Goal: Task Accomplishment & Management: Manage account settings

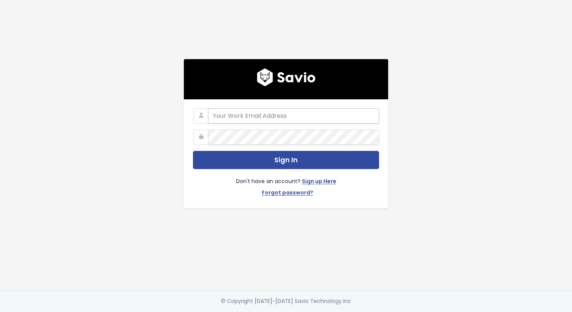
click at [262, 117] on input "email" at bounding box center [293, 115] width 171 height 15
type input "essent.app@gmail.com"
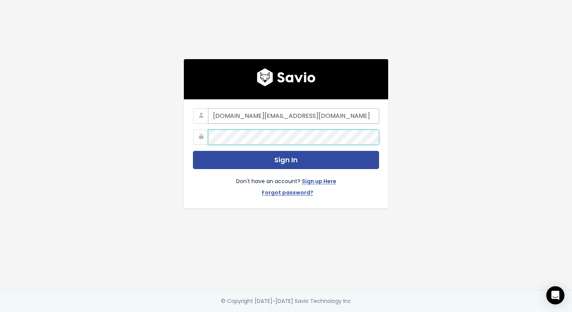
click at [193, 151] on button "Sign In" at bounding box center [286, 160] width 186 height 19
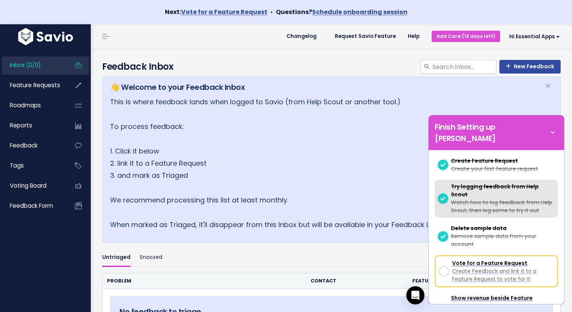
scroll to position [119, 0]
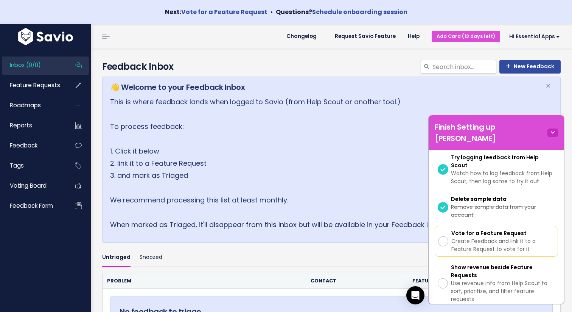
click at [553, 128] on icon at bounding box center [553, 132] width 11 height 8
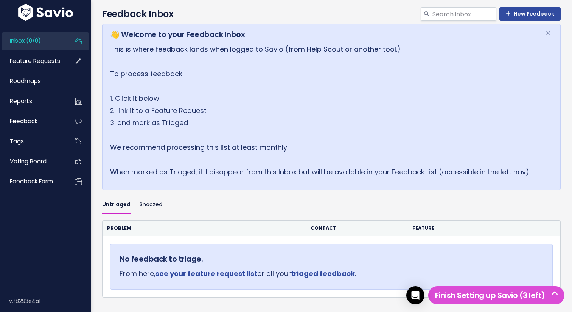
scroll to position [0, 0]
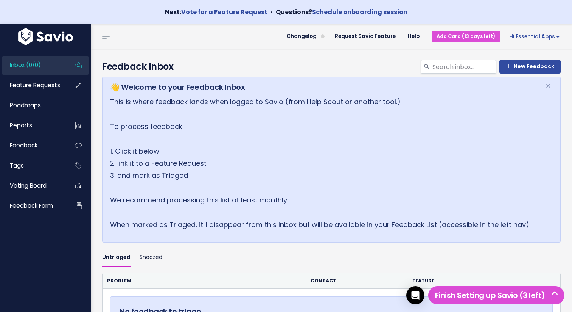
click at [535, 41] on link "Hi Essential Apps" at bounding box center [533, 37] width 66 height 12
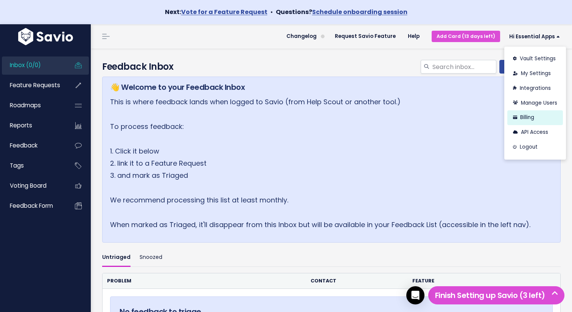
click at [528, 119] on link "Billing" at bounding box center [536, 117] width 56 height 15
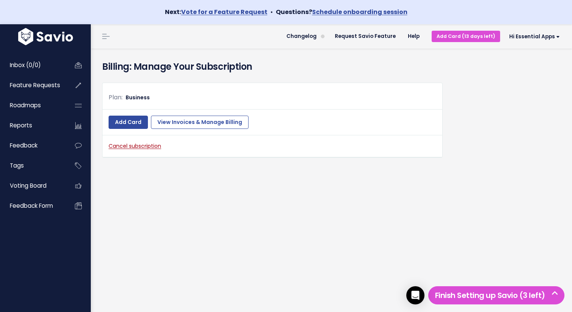
click at [148, 149] on link "Cancel subscription" at bounding box center [135, 146] width 53 height 8
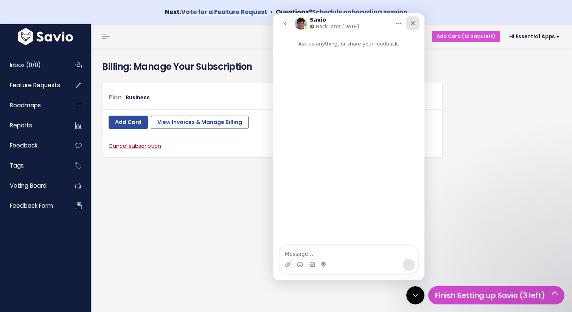
click at [413, 19] on div "Close" at bounding box center [413, 23] width 14 height 14
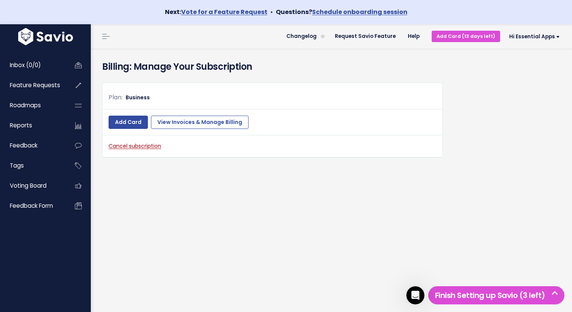
click at [129, 94] on span "Business" at bounding box center [138, 97] width 24 height 8
click at [140, 94] on span "Business" at bounding box center [138, 97] width 24 height 8
click at [553, 36] on span "Hi Essential Apps" at bounding box center [534, 37] width 51 height 6
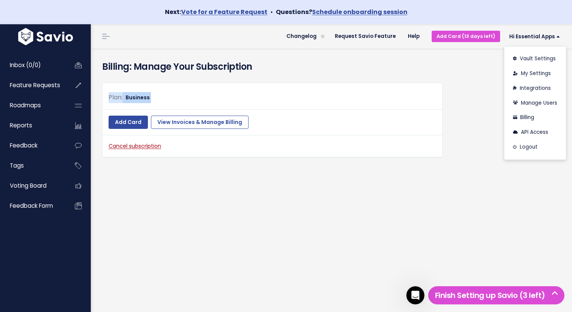
click at [381, 116] on div "Add Card View Invoices & Manage Billing" at bounding box center [273, 122] width 328 height 14
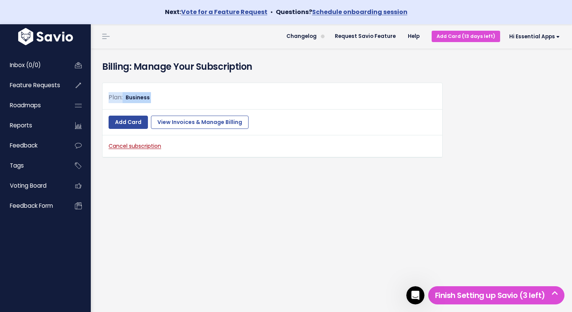
drag, startPoint x: 269, startPoint y: 117, endPoint x: 182, endPoint y: 87, distance: 91.8
click at [182, 87] on div "Plan: Business Add Card View Invoices & Manage Billing Cancel subscription" at bounding box center [272, 120] width 341 height 75
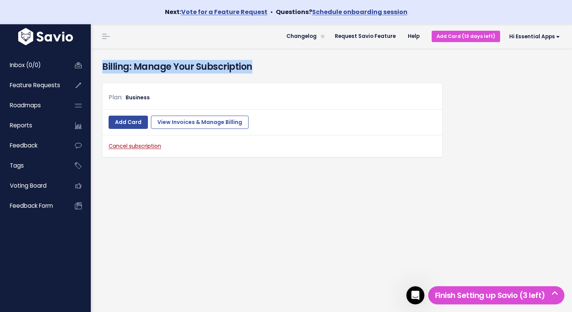
drag, startPoint x: 102, startPoint y: 64, endPoint x: 259, endPoint y: 64, distance: 157.1
click at [259, 64] on h4 "Billing: Manage Your Subscription" at bounding box center [331, 67] width 459 height 14
drag, startPoint x: 259, startPoint y: 65, endPoint x: 132, endPoint y: 66, distance: 126.8
click at [132, 66] on h4 "Billing: Manage Your Subscription" at bounding box center [331, 67] width 459 height 14
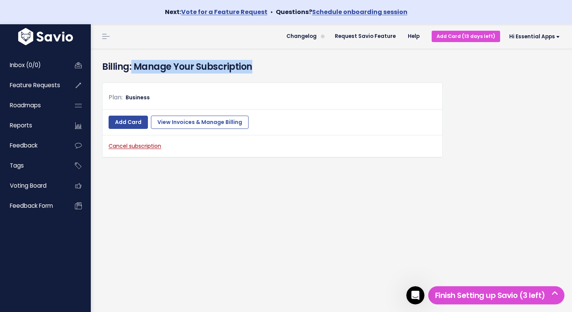
click at [132, 66] on h4 "Billing: Manage Your Subscription" at bounding box center [331, 67] width 459 height 14
drag, startPoint x: 132, startPoint y: 66, endPoint x: 252, endPoint y: 64, distance: 119.6
click at [252, 65] on h4 "Billing: Manage Your Subscription" at bounding box center [331, 67] width 459 height 14
click at [252, 64] on h4 "Billing: Manage Your Subscription" at bounding box center [331, 67] width 459 height 14
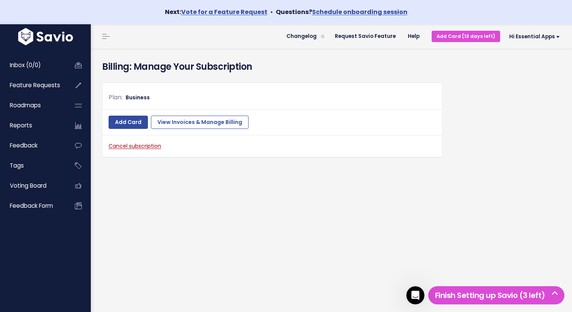
click at [252, 64] on h4 "Billing: Manage Your Subscription" at bounding box center [331, 67] width 459 height 14
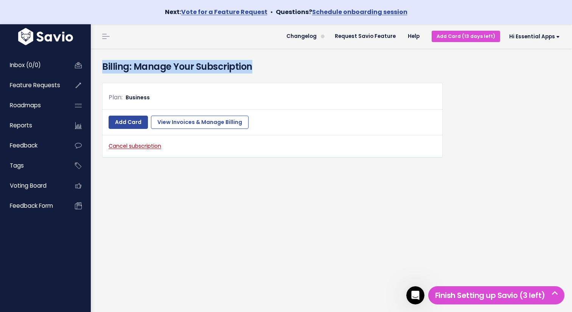
click at [252, 64] on h4 "Billing: Manage Your Subscription" at bounding box center [331, 67] width 459 height 14
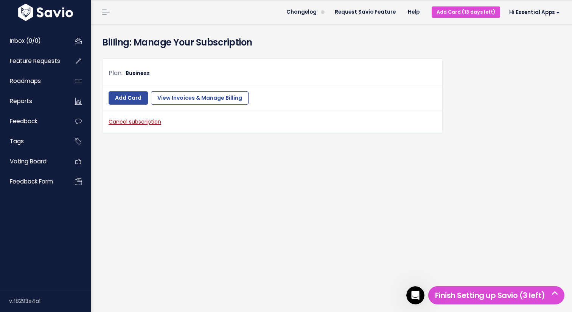
click at [451, 83] on div "Plan: Business Add Card View Invoices & Manage Billing Cancel subscription" at bounding box center [332, 101] width 470 height 98
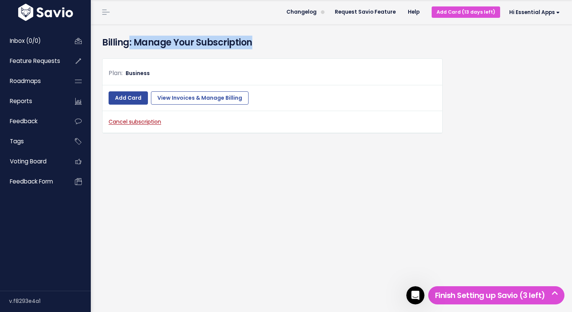
drag, startPoint x: 273, startPoint y: 41, endPoint x: 130, endPoint y: 43, distance: 142.7
click at [130, 43] on h4 "Billing: Manage Your Subscription" at bounding box center [331, 43] width 459 height 14
drag, startPoint x: 130, startPoint y: 43, endPoint x: 298, endPoint y: 42, distance: 167.7
click at [298, 42] on h4 "Billing: Manage Your Subscription" at bounding box center [331, 43] width 459 height 14
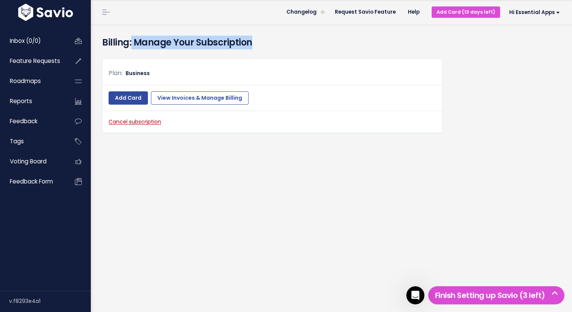
click at [298, 42] on h4 "Billing: Manage Your Subscription" at bounding box center [331, 43] width 459 height 14
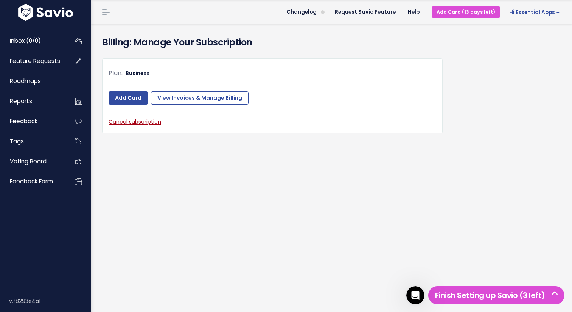
click at [543, 9] on span "Hi Essential Apps" at bounding box center [534, 12] width 51 height 6
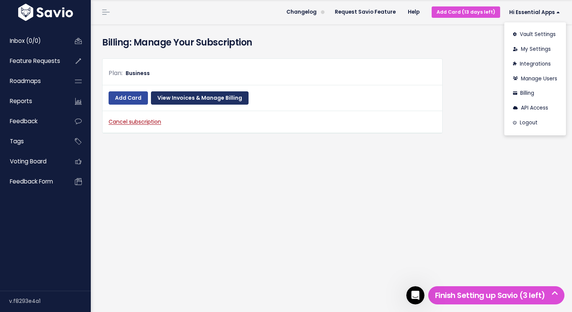
click at [222, 100] on link "View Invoices & Manage Billing" at bounding box center [200, 98] width 98 height 14
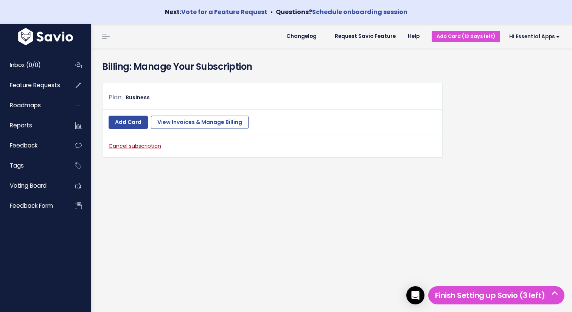
scroll to position [24, 0]
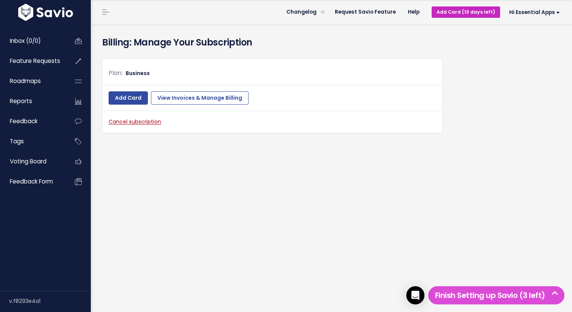
click at [467, 11] on link "Add Card (13 days left)" at bounding box center [466, 11] width 69 height 11
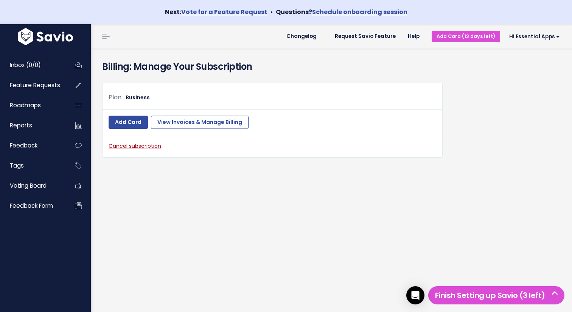
scroll to position [24, 0]
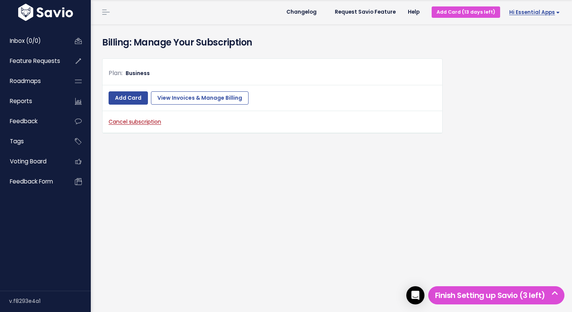
click at [547, 14] on span "Hi Essential Apps" at bounding box center [534, 12] width 51 height 6
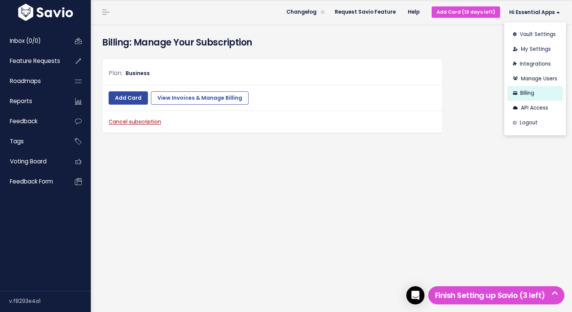
click at [543, 95] on link "Billing" at bounding box center [536, 93] width 56 height 15
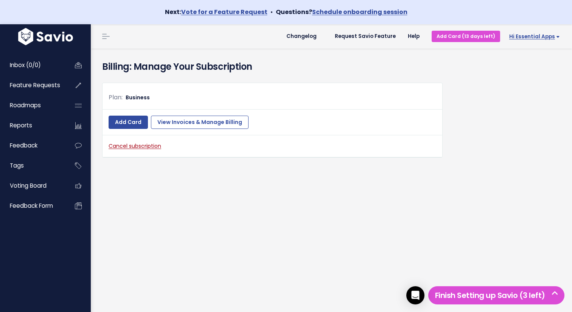
click at [542, 31] on link "Hi Essential Apps" at bounding box center [533, 37] width 66 height 12
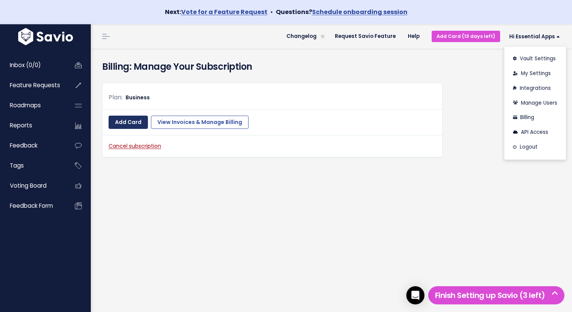
click at [119, 120] on link "Add Card" at bounding box center [128, 122] width 39 height 14
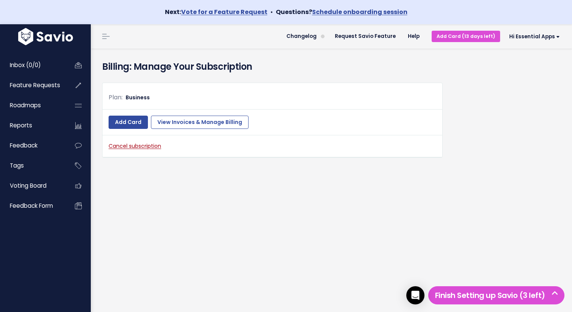
click at [122, 148] on link "Cancel subscription" at bounding box center [135, 146] width 53 height 8
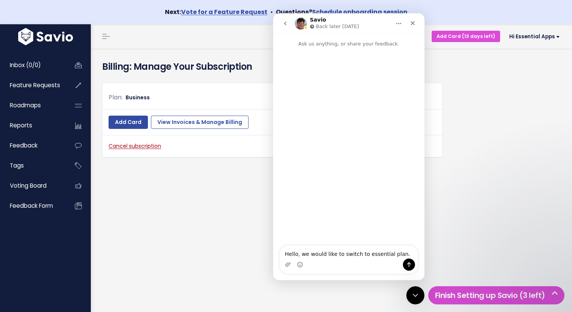
type textarea "Hello, we would like to switch to essential plan."
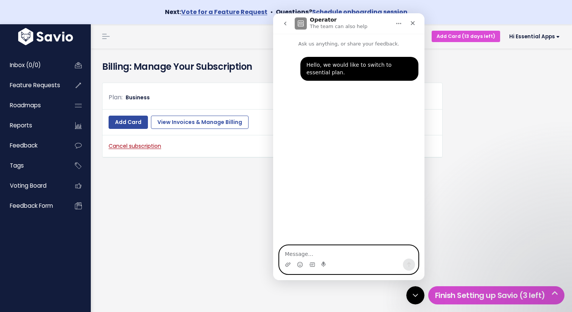
scroll to position [5, 0]
